Goal: Information Seeking & Learning: Learn about a topic

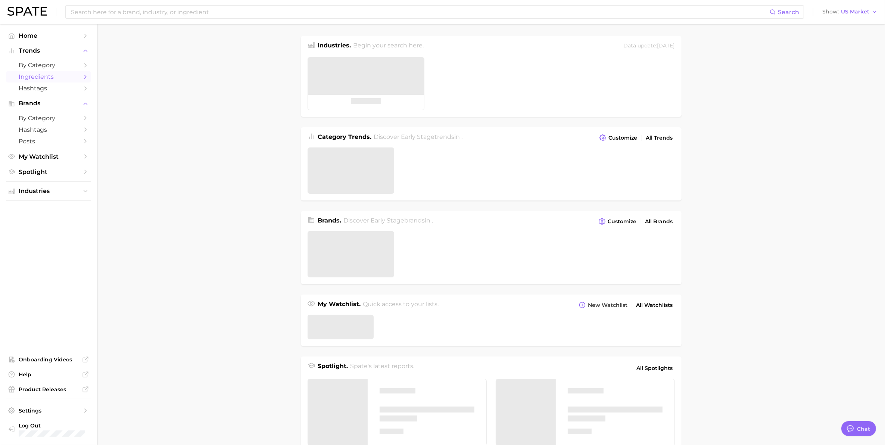
type textarea "x"
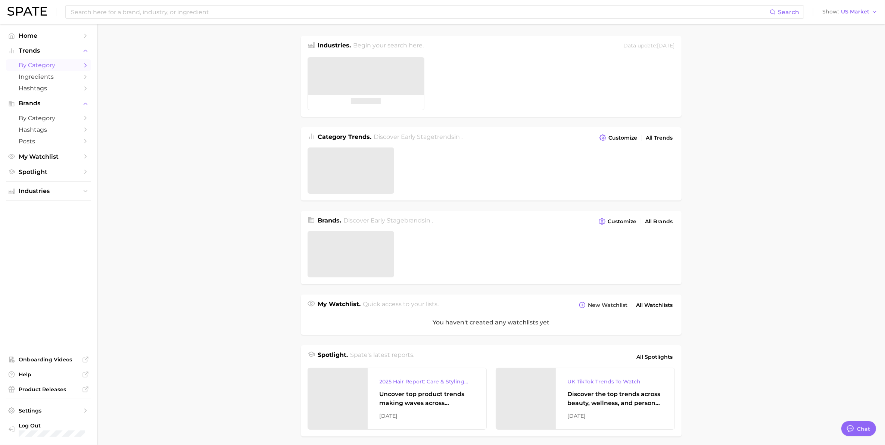
click at [30, 60] on link "by Category" at bounding box center [48, 65] width 85 height 12
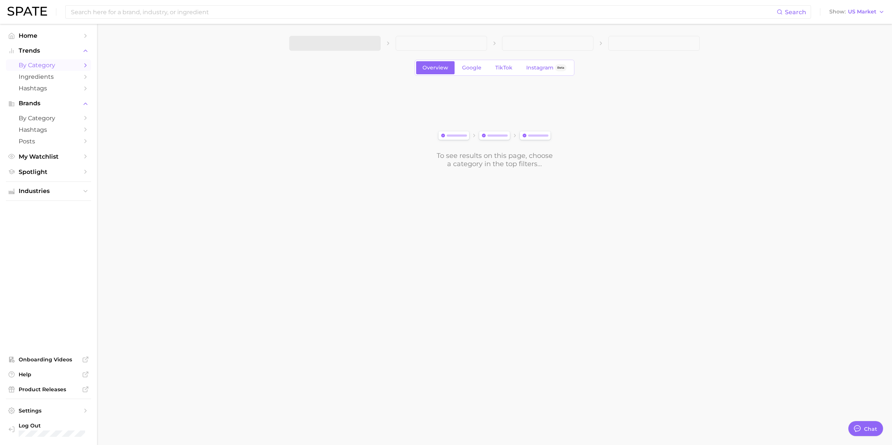
click at [64, 68] on span "by Category" at bounding box center [49, 65] width 60 height 7
click at [86, 64] on polyline "Sidebar" at bounding box center [86, 64] width 2 height 3
click at [339, 40] on span "1. Choose Category" at bounding box center [324, 43] width 56 height 7
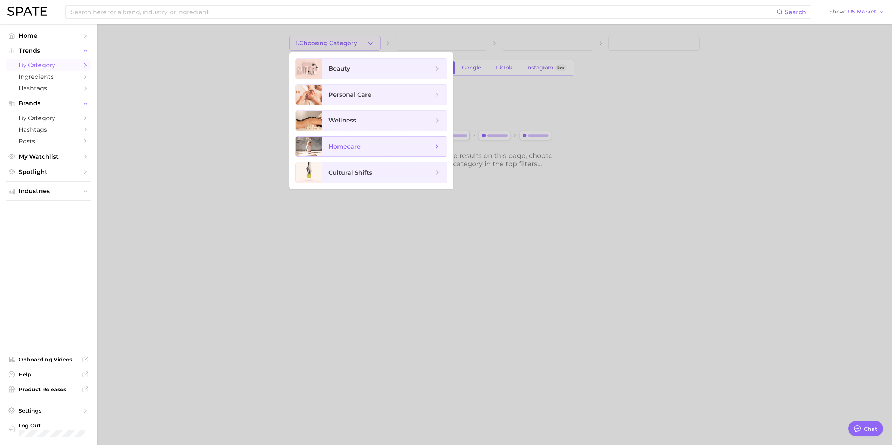
click at [342, 147] on span "homecare" at bounding box center [344, 146] width 32 height 7
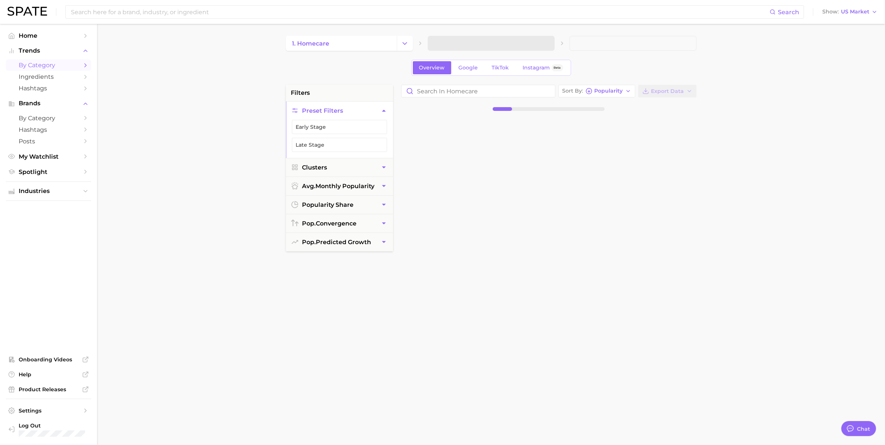
drag, startPoint x: 423, startPoint y: 38, endPoint x: 425, endPoint y: 43, distance: 5.2
click at [424, 38] on div "1. homecare" at bounding box center [491, 43] width 410 height 15
click at [425, 44] on div "1. homecare" at bounding box center [491, 43] width 410 height 15
click at [425, 44] on div "1. homecare 2. Subcategory" at bounding box center [491, 43] width 410 height 15
click at [435, 42] on span "2. Subcategory" at bounding box center [457, 43] width 46 height 7
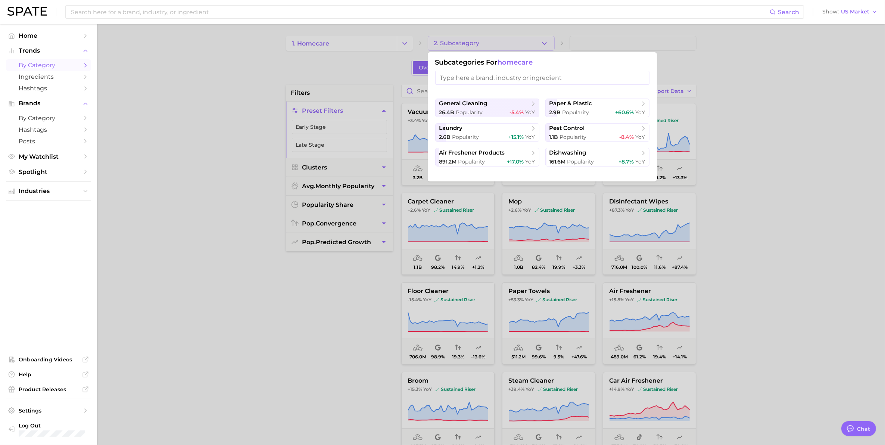
click at [327, 43] on div at bounding box center [442, 222] width 885 height 445
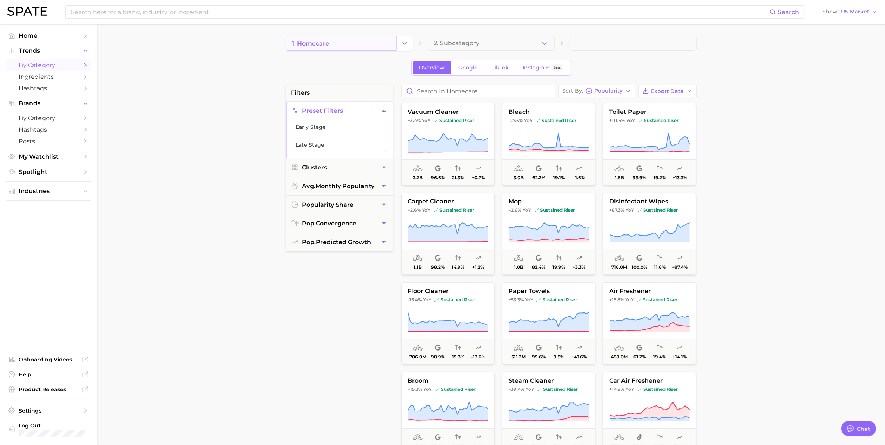
click at [376, 47] on link "1. homecare" at bounding box center [341, 43] width 111 height 15
click at [402, 46] on icon "Change Category" at bounding box center [405, 44] width 8 height 8
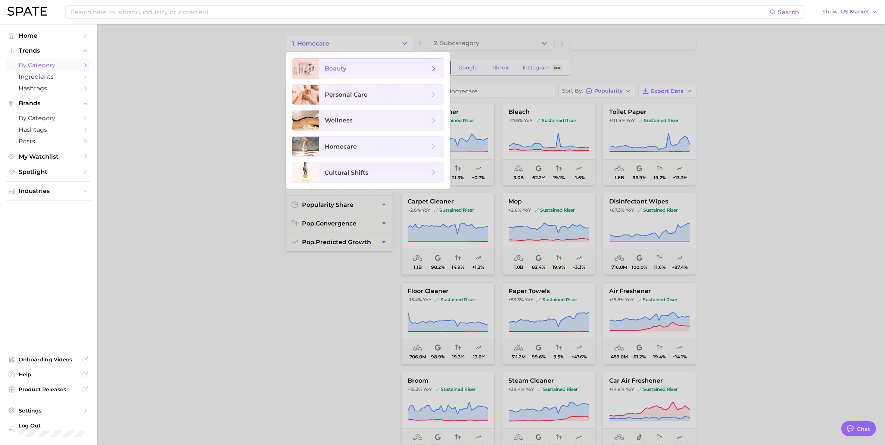
click at [352, 69] on span "beauty" at bounding box center [377, 69] width 104 height 8
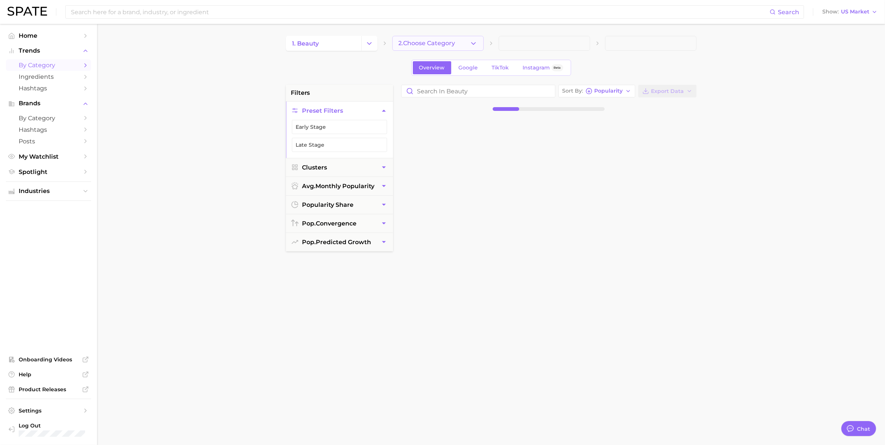
click at [473, 45] on icon "button" at bounding box center [473, 44] width 8 height 8
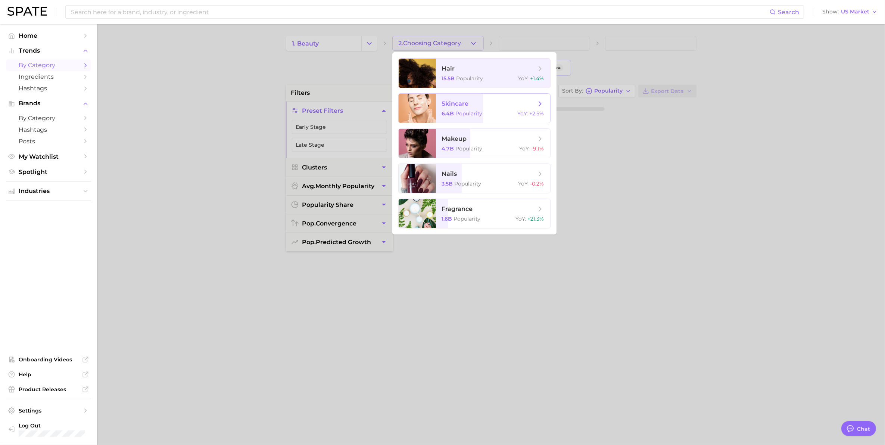
click at [457, 101] on span "skincare" at bounding box center [455, 103] width 27 height 7
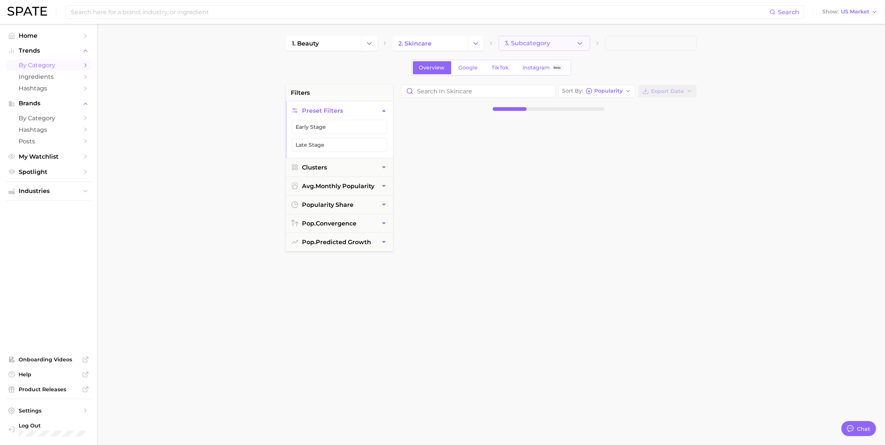
click at [580, 44] on icon "button" at bounding box center [580, 44] width 8 height 8
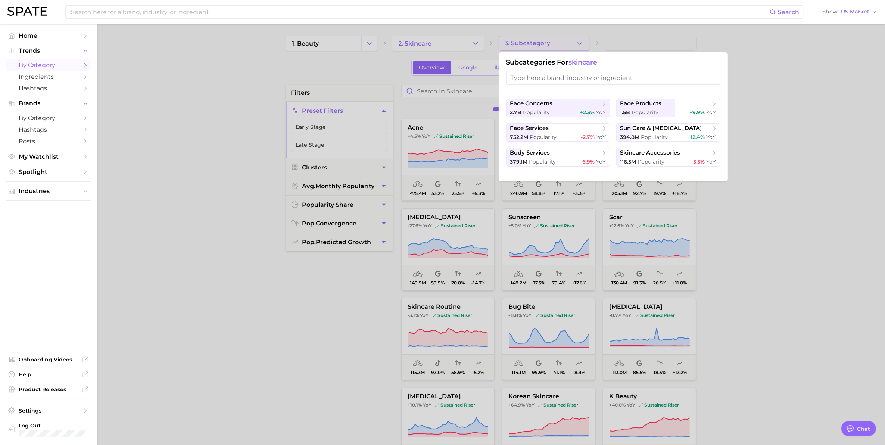
click at [543, 79] on input "search" at bounding box center [613, 78] width 214 height 14
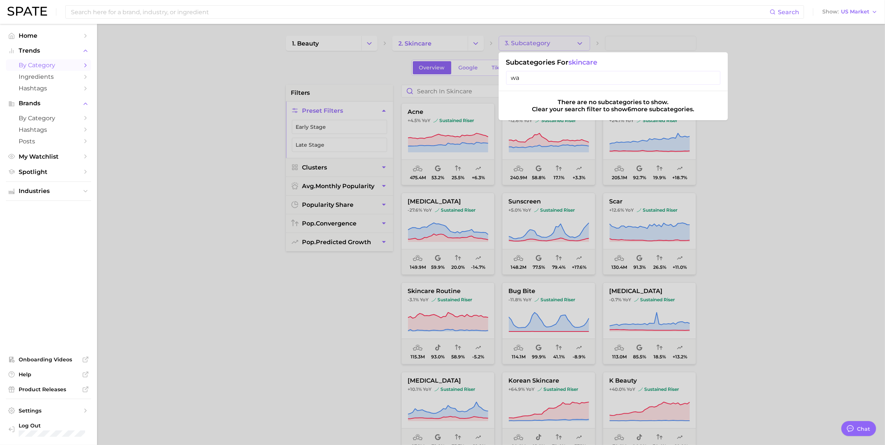
type input "w"
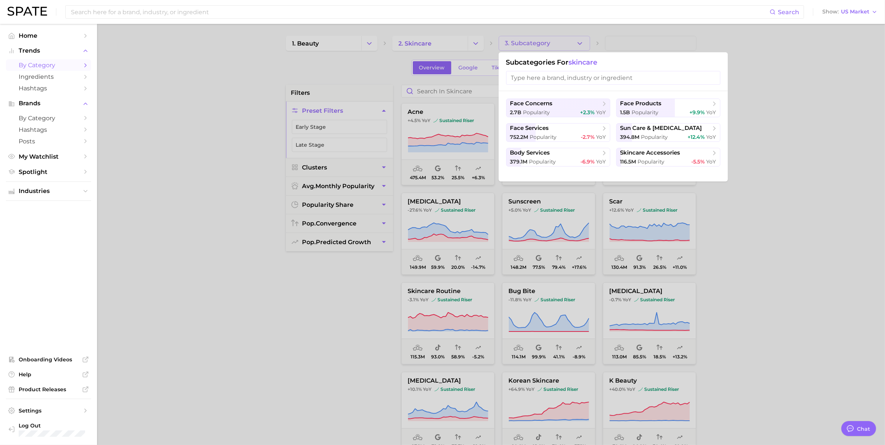
type input "d"
click at [600, 81] on input "search" at bounding box center [613, 78] width 214 height 14
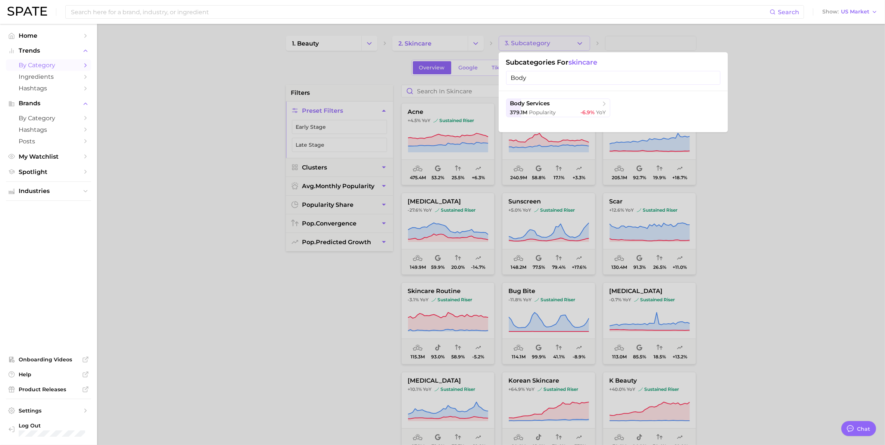
type input "Body"
click at [480, 46] on div at bounding box center [442, 222] width 885 height 445
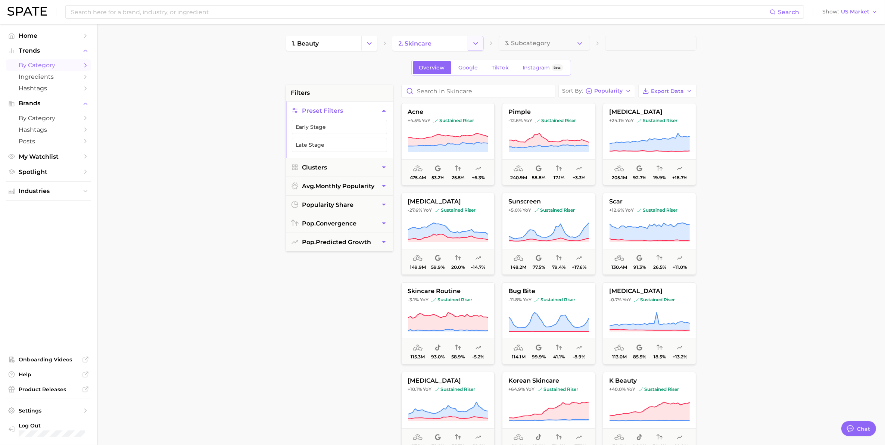
click at [471, 45] on button "Change Category" at bounding box center [476, 43] width 16 height 15
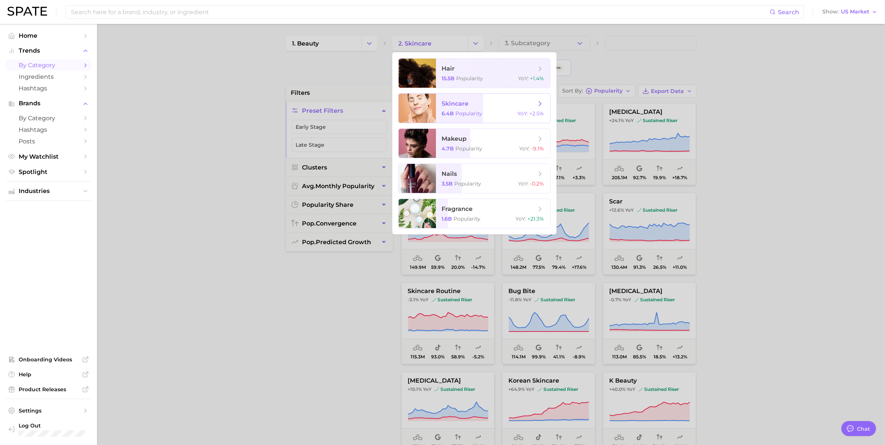
click at [461, 109] on span "skincare 6.4b Popularity YoY : +2.5%" at bounding box center [493, 108] width 114 height 29
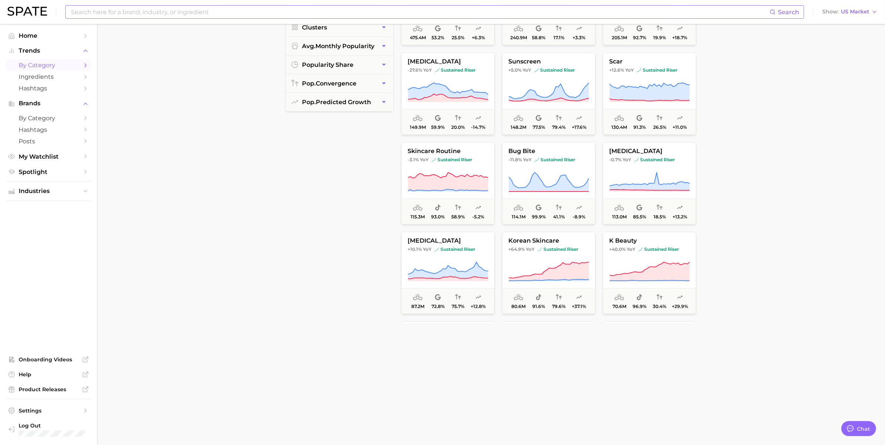
click at [135, 14] on input at bounding box center [419, 12] width 699 height 13
type input "wax"
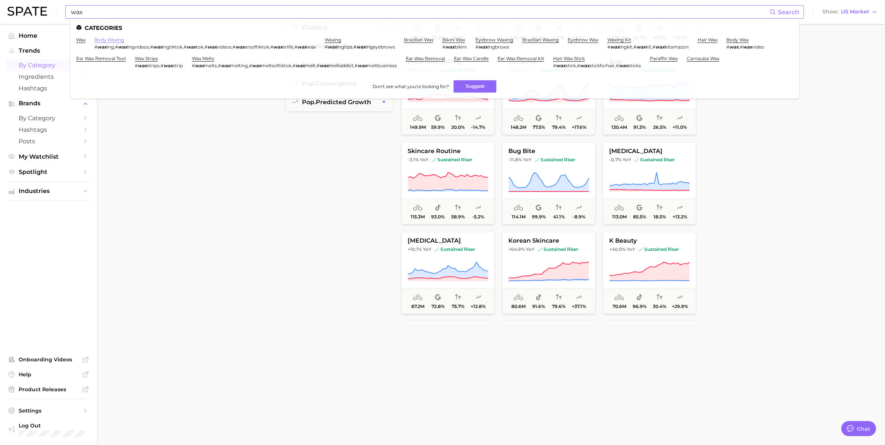
click at [107, 40] on link "body waxing" at bounding box center [108, 40] width 29 height 6
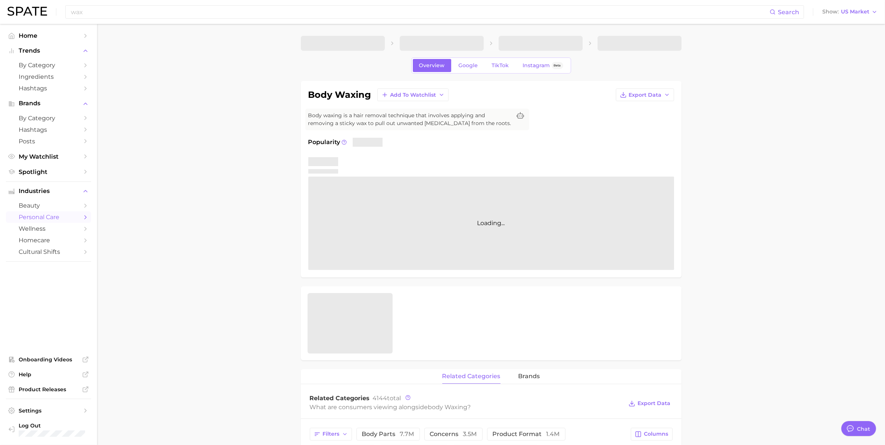
type textarea "x"
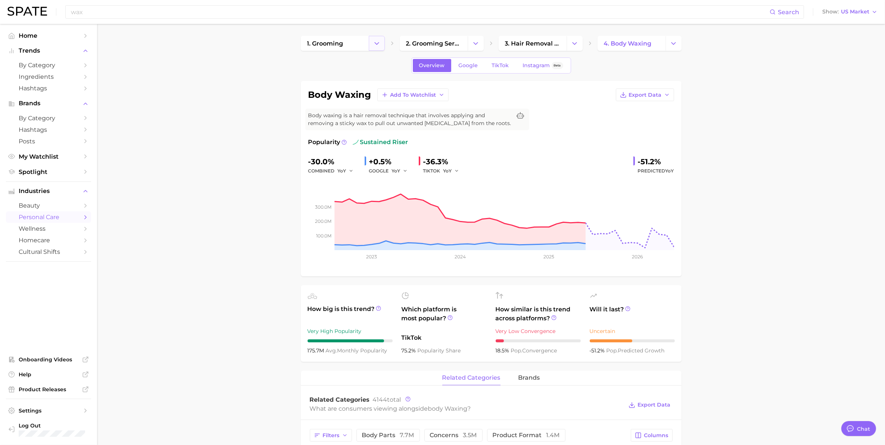
click at [376, 44] on polyline "Change Category" at bounding box center [377, 43] width 4 height 2
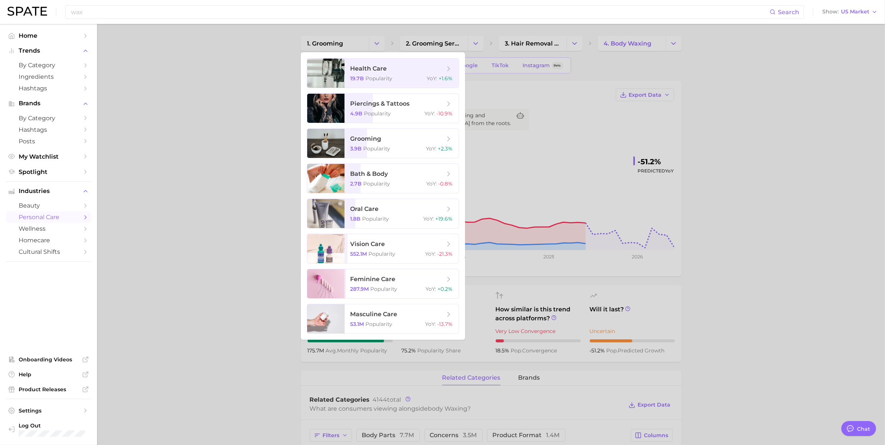
click at [234, 159] on div at bounding box center [442, 222] width 885 height 445
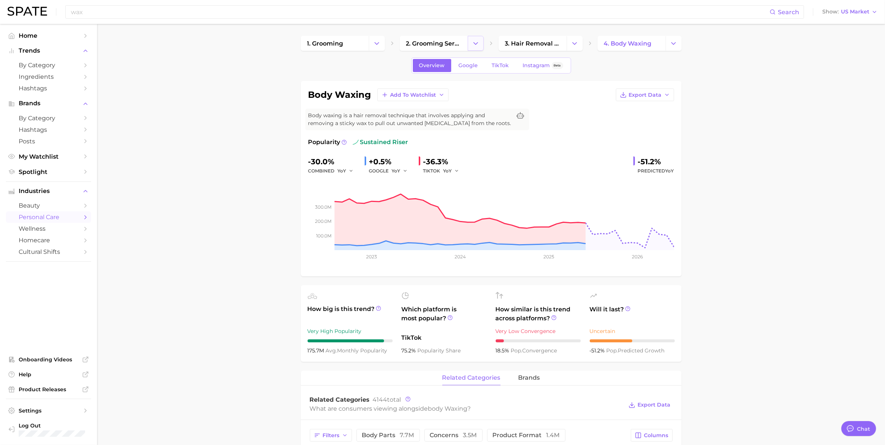
click at [472, 43] on icon "Change Category" at bounding box center [476, 44] width 8 height 8
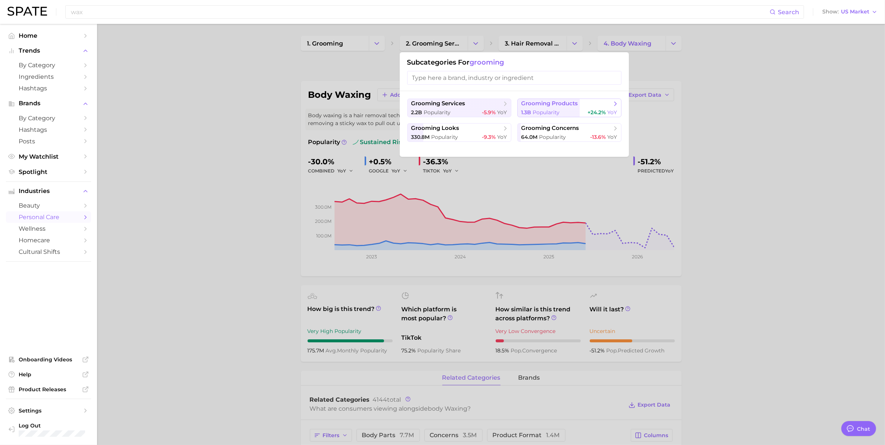
click at [543, 110] on span "Popularity" at bounding box center [546, 112] width 27 height 7
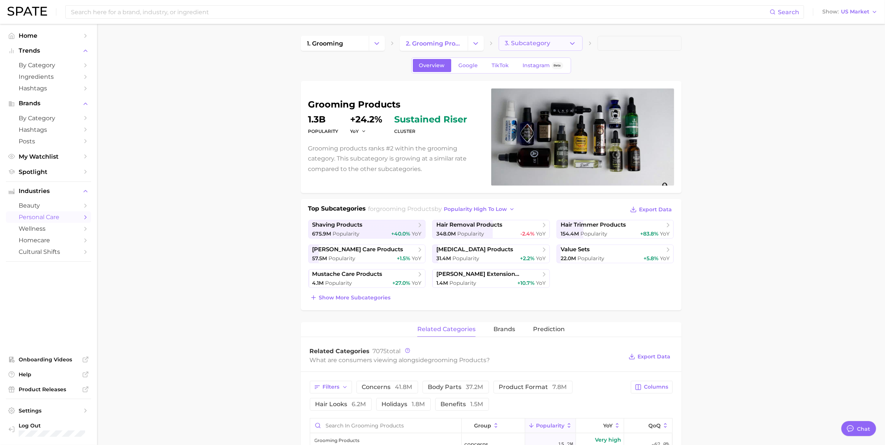
click at [544, 45] on span "3. Subcategory" at bounding box center [528, 43] width 46 height 7
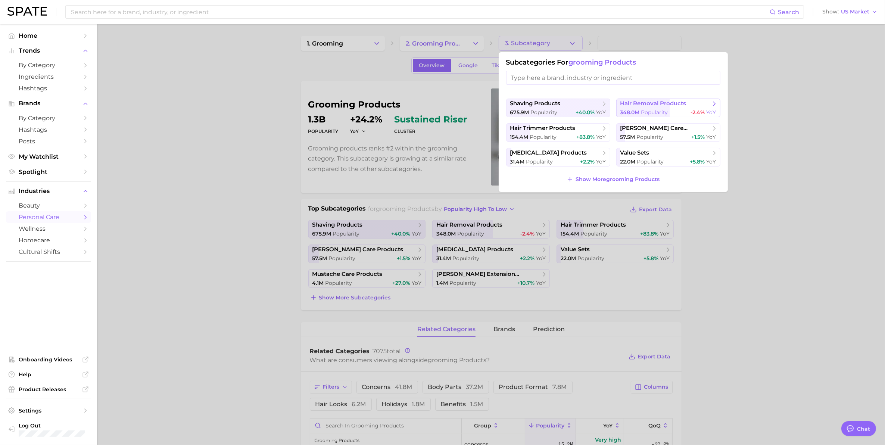
click at [655, 110] on span "Popularity" at bounding box center [654, 112] width 27 height 7
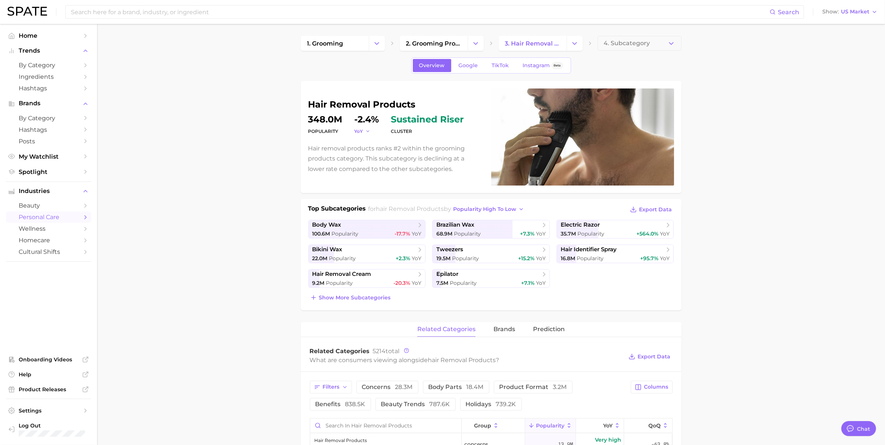
click at [366, 133] on icon "button" at bounding box center [367, 131] width 5 height 5
click at [364, 157] on span "QoQ" at bounding box center [364, 155] width 12 height 6
click at [369, 132] on polyline "button" at bounding box center [369, 131] width 3 height 1
click at [366, 172] on span "MoM" at bounding box center [364, 169] width 13 height 6
click at [368, 131] on icon "button" at bounding box center [370, 131] width 5 height 5
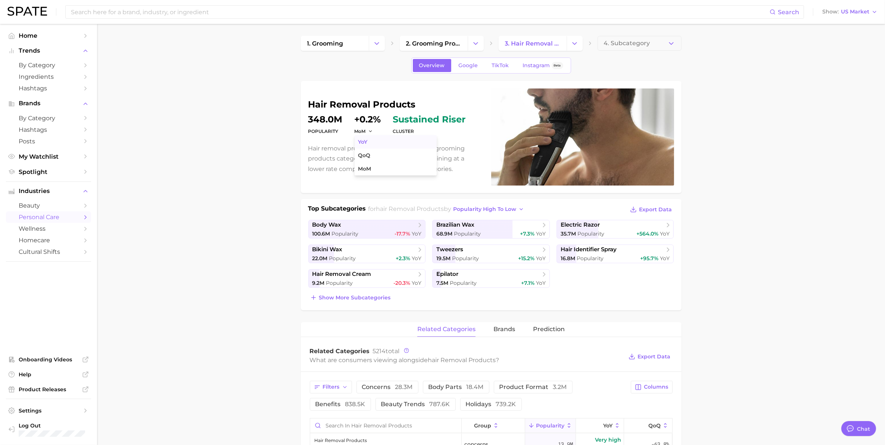
click at [368, 146] on button "YoY" at bounding box center [396, 141] width 82 height 13
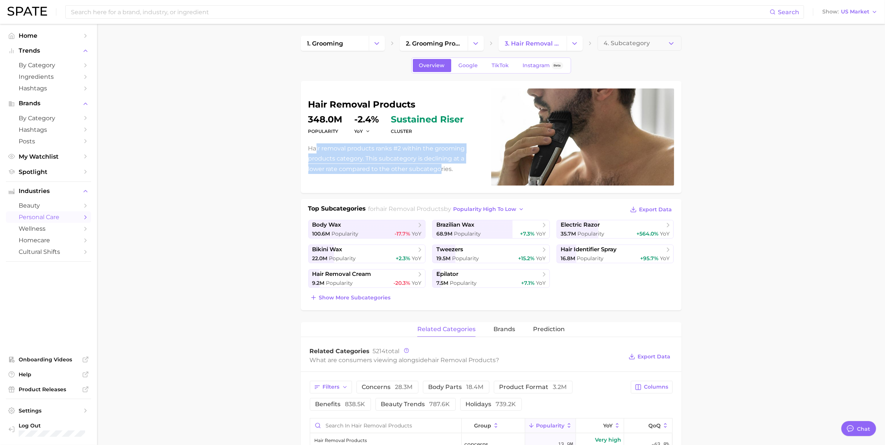
drag, startPoint x: 316, startPoint y: 147, endPoint x: 439, endPoint y: 167, distance: 124.4
click at [439, 167] on p "Hair removal products ranks #2 within the grooming products category. This subc…" at bounding box center [395, 158] width 174 height 31
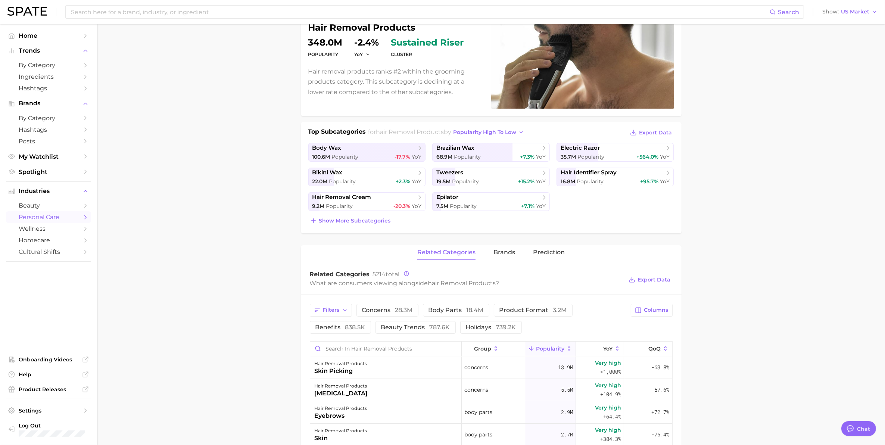
scroll to position [93, 0]
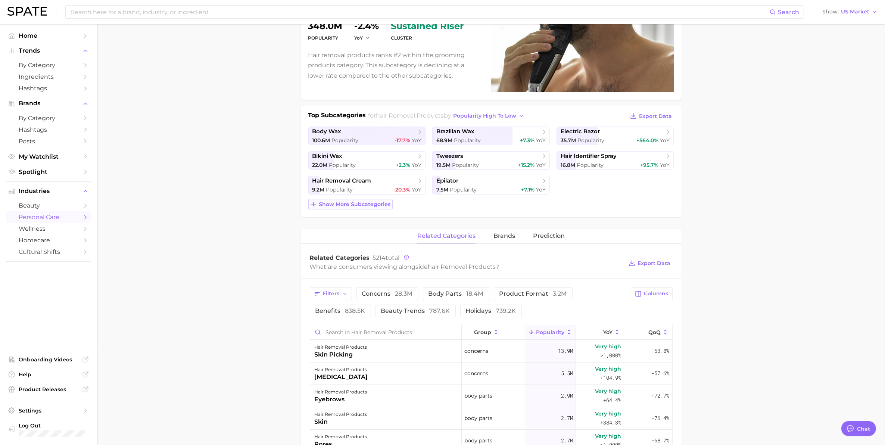
click at [340, 204] on span "Show more subcategories" at bounding box center [355, 204] width 72 height 6
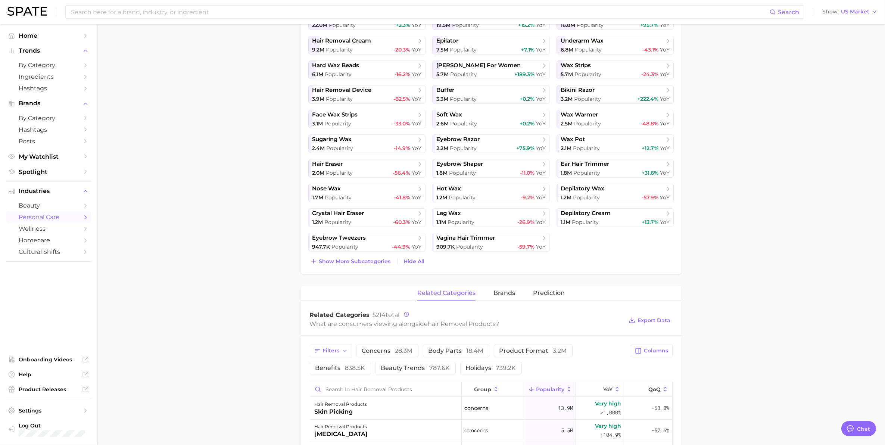
scroll to position [0, 0]
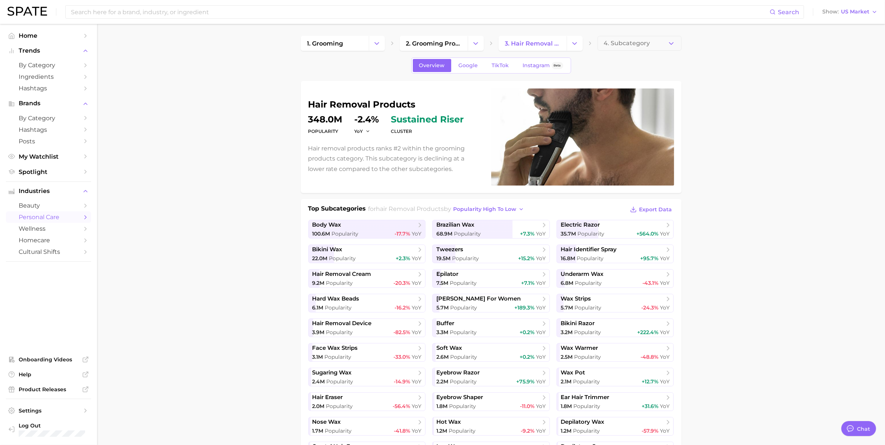
drag, startPoint x: 658, startPoint y: 208, endPoint x: 697, endPoint y: 206, distance: 39.6
click at [658, 208] on span "Export Data" at bounding box center [655, 209] width 33 height 6
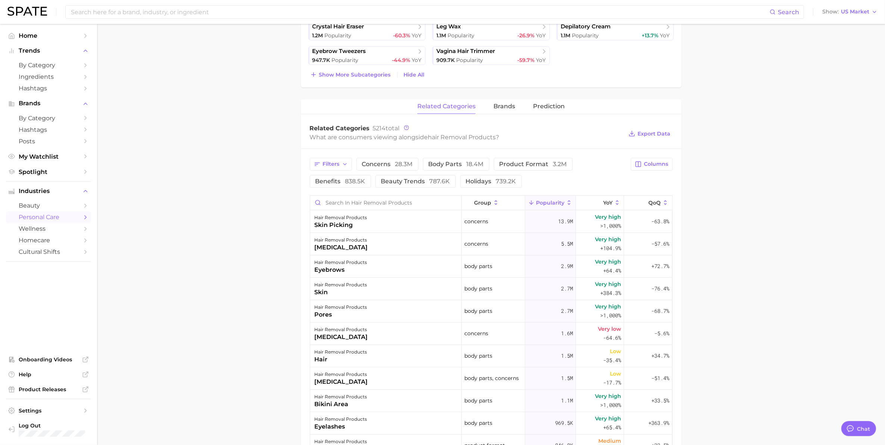
scroll to position [466, 0]
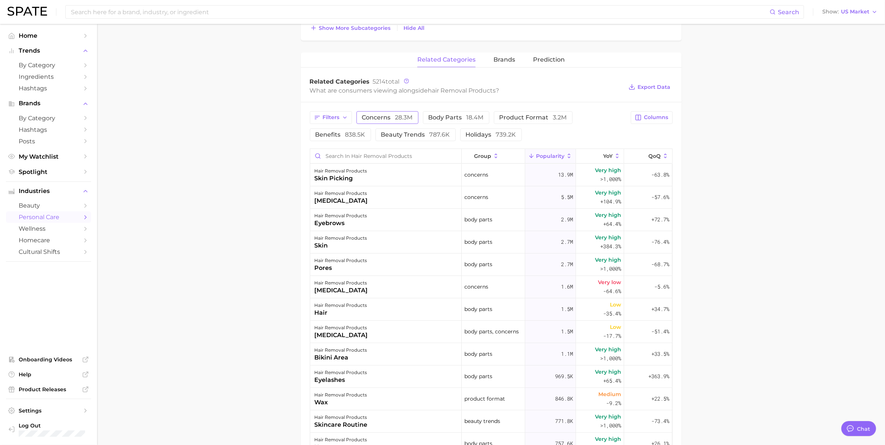
click at [385, 118] on span "concerns 28.3m" at bounding box center [387, 118] width 51 height 6
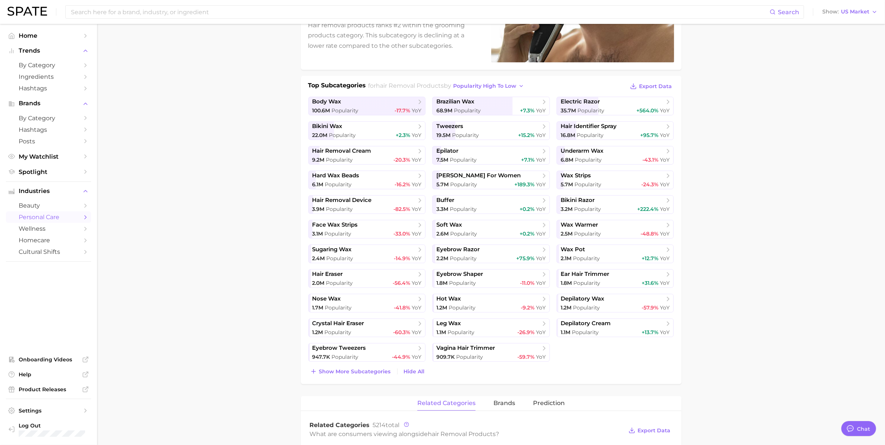
scroll to position [0, 0]
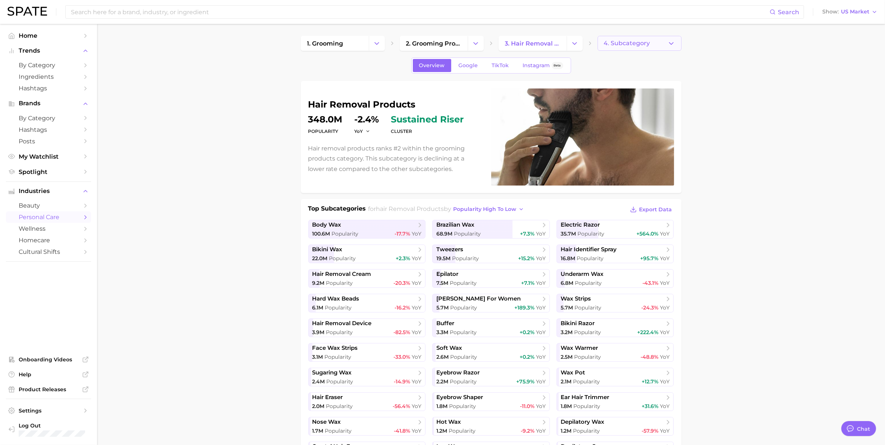
click at [653, 40] on button "4. Subcategory" at bounding box center [639, 43] width 84 height 15
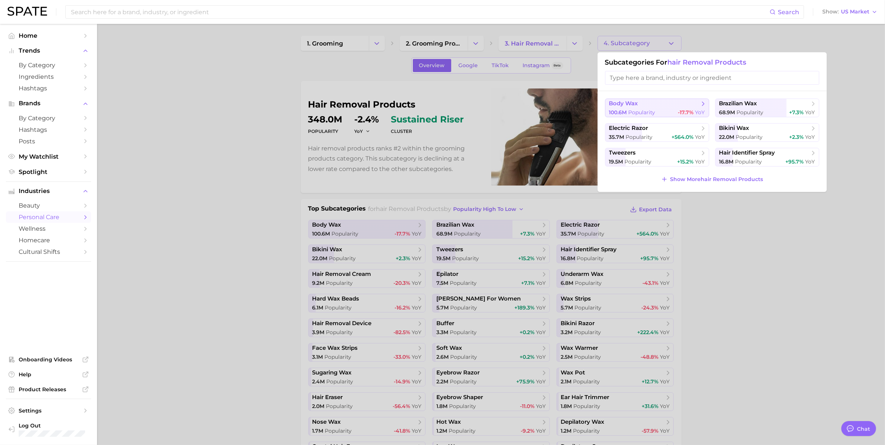
click at [634, 104] on span "body wax" at bounding box center [623, 103] width 29 height 7
